Goal: Task Accomplishment & Management: Complete application form

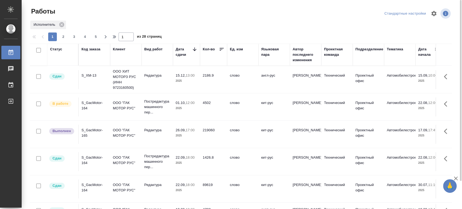
click at [92, 102] on div "S_GacMotor-164" at bounding box center [95, 105] width 26 height 11
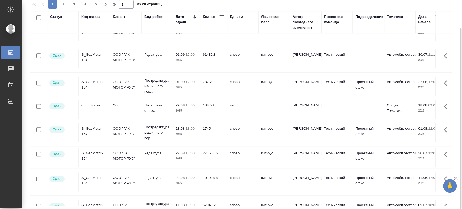
scroll to position [241, 0]
click at [91, 152] on div "S_GacMotor-154" at bounding box center [95, 155] width 26 height 11
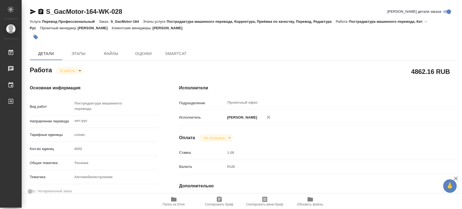
type textarea "x"
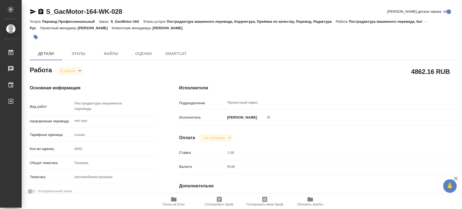
type textarea "x"
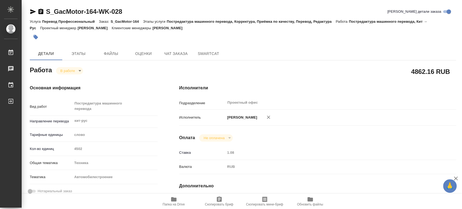
click at [80, 70] on body "🙏 .cls-1 fill:#fff; AWATERA Tsaturyan Robert Работы Чаты График Выйти S_GacMoto…" at bounding box center [231, 104] width 462 height 209
type textarea "x"
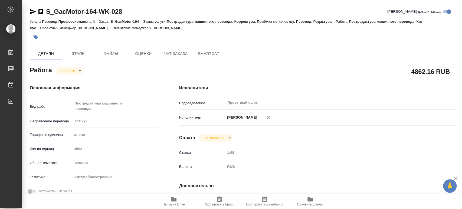
type textarea "x"
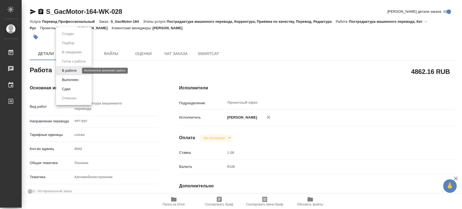
type textarea "x"
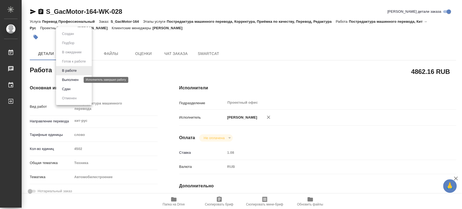
click at [76, 80] on button "Выполнен" at bounding box center [70, 80] width 20 height 6
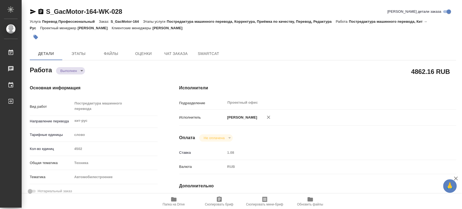
type textarea "x"
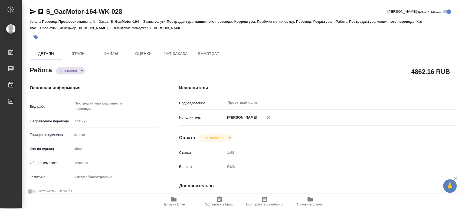
type textarea "x"
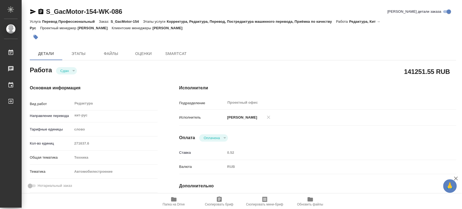
type textarea "x"
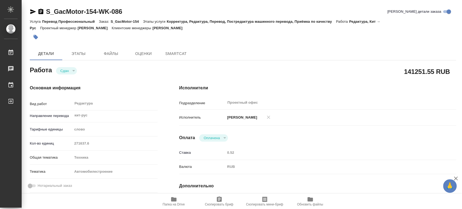
type textarea "x"
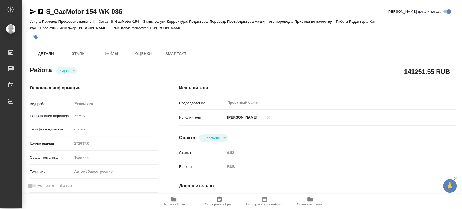
type textarea "x"
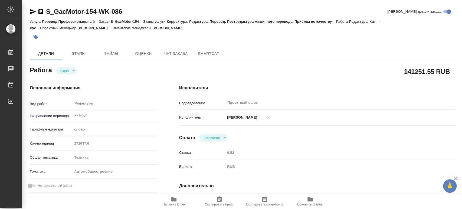
click at [175, 204] on span "Папка на Drive" at bounding box center [174, 205] width 22 height 4
type textarea "x"
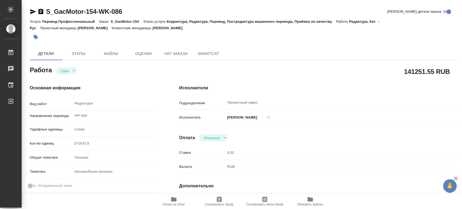
type textarea "x"
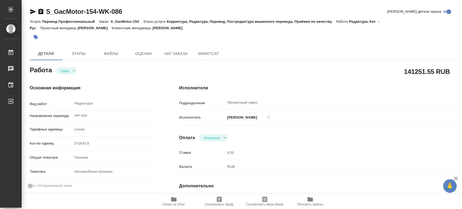
type textarea "x"
